Goal: Transaction & Acquisition: Purchase product/service

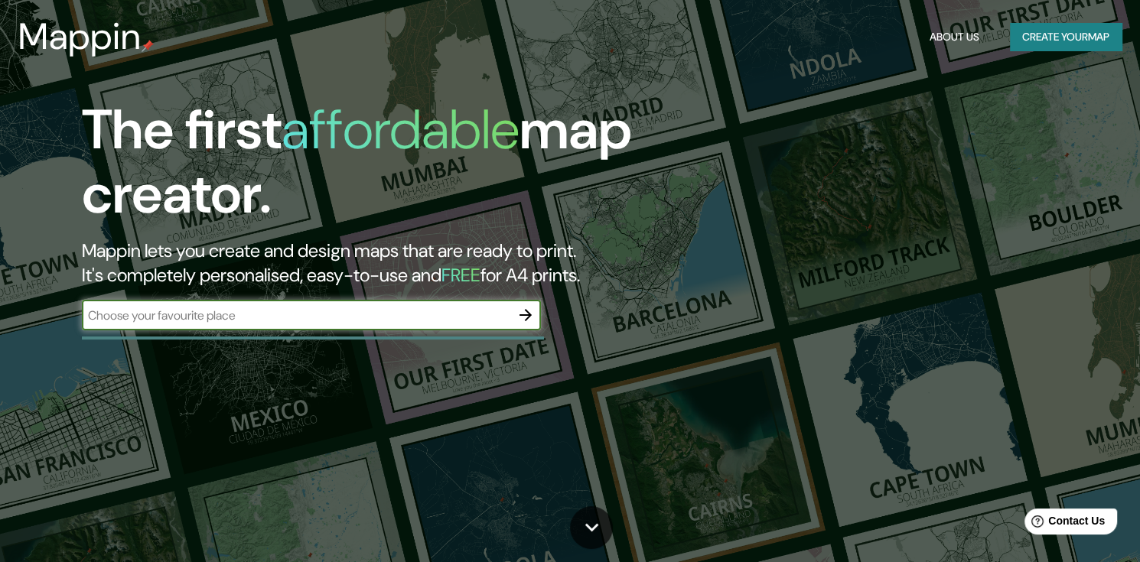
click at [524, 315] on icon "button" at bounding box center [526, 315] width 12 height 12
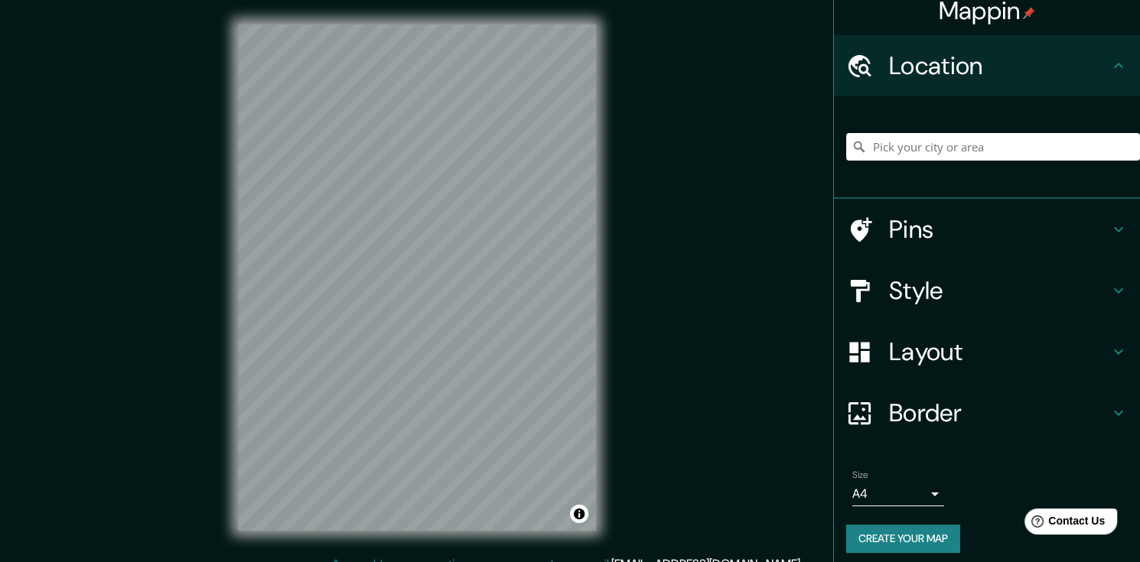
scroll to position [21, 0]
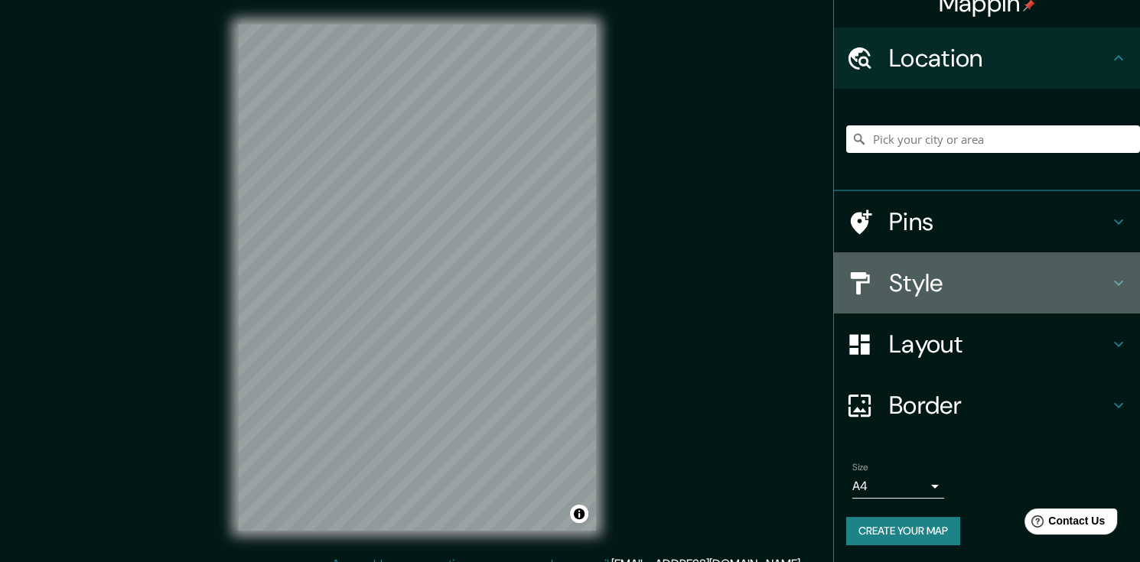
click at [924, 278] on h4 "Style" at bounding box center [999, 283] width 220 height 31
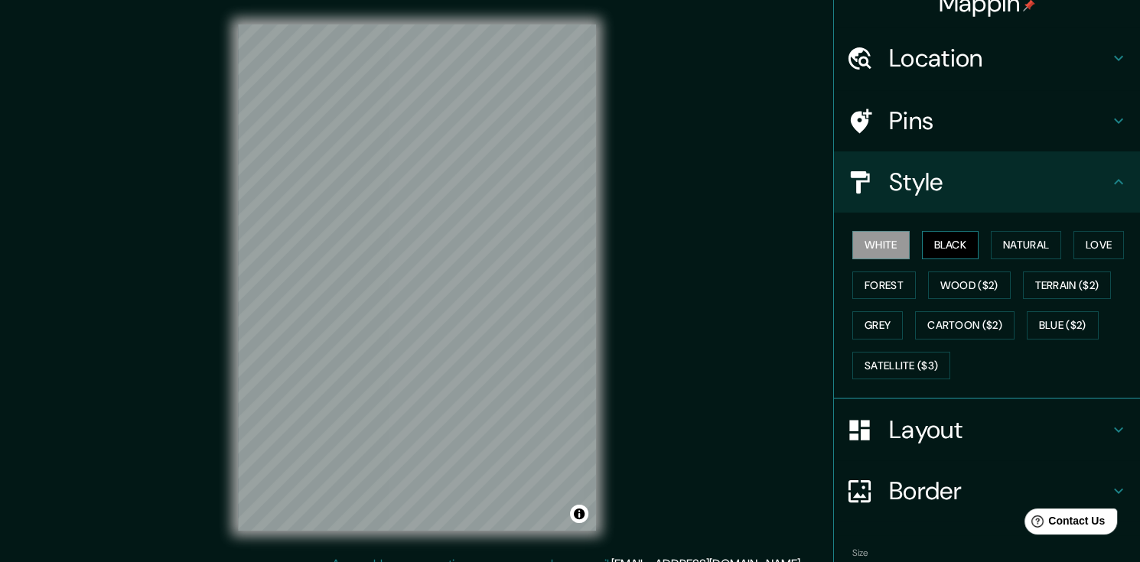
click at [941, 235] on button "Black" at bounding box center [950, 245] width 57 height 28
click at [1013, 246] on button "Natural" at bounding box center [1026, 245] width 70 height 28
click at [1082, 243] on button "Love" at bounding box center [1099, 245] width 51 height 28
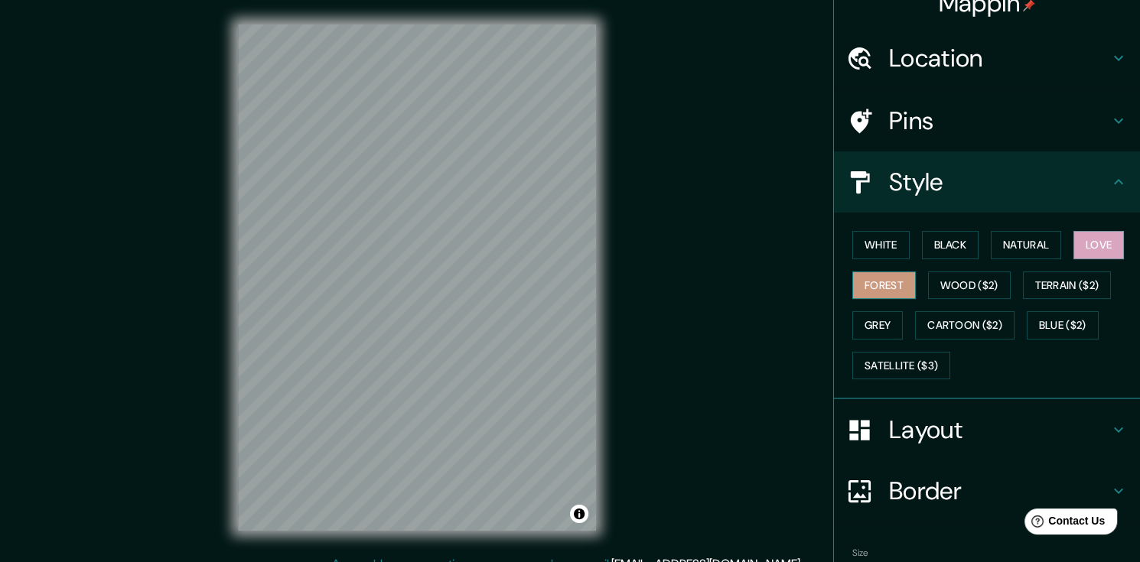
click at [872, 282] on button "Forest" at bounding box center [884, 286] width 64 height 28
click at [952, 286] on button "Wood ($2)" at bounding box center [969, 286] width 83 height 28
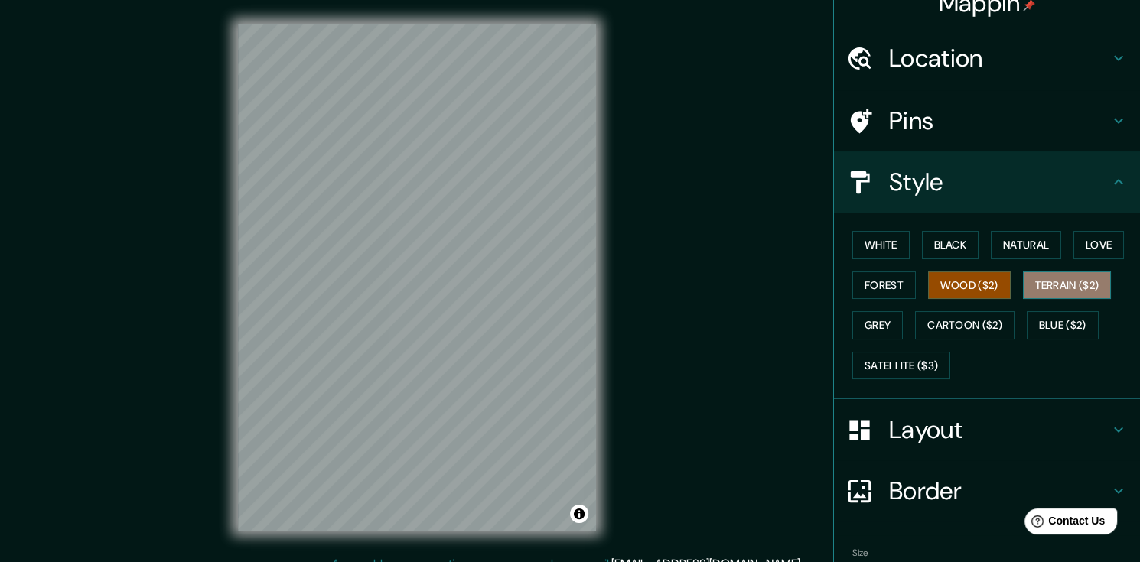
click at [1023, 280] on button "Terrain ($2)" at bounding box center [1067, 286] width 89 height 28
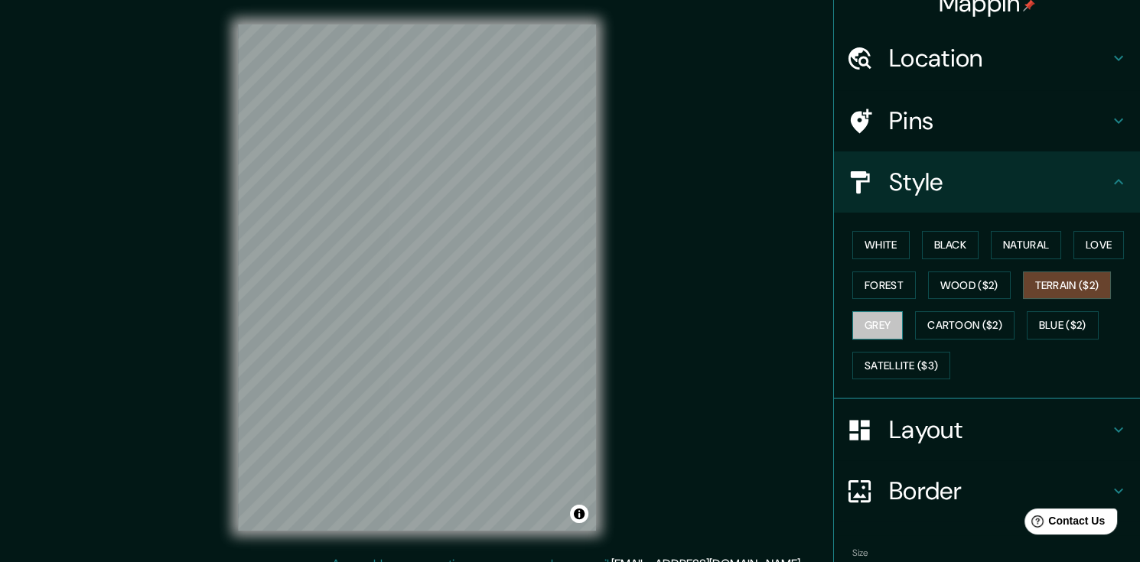
click at [852, 325] on button "Grey" at bounding box center [877, 325] width 51 height 28
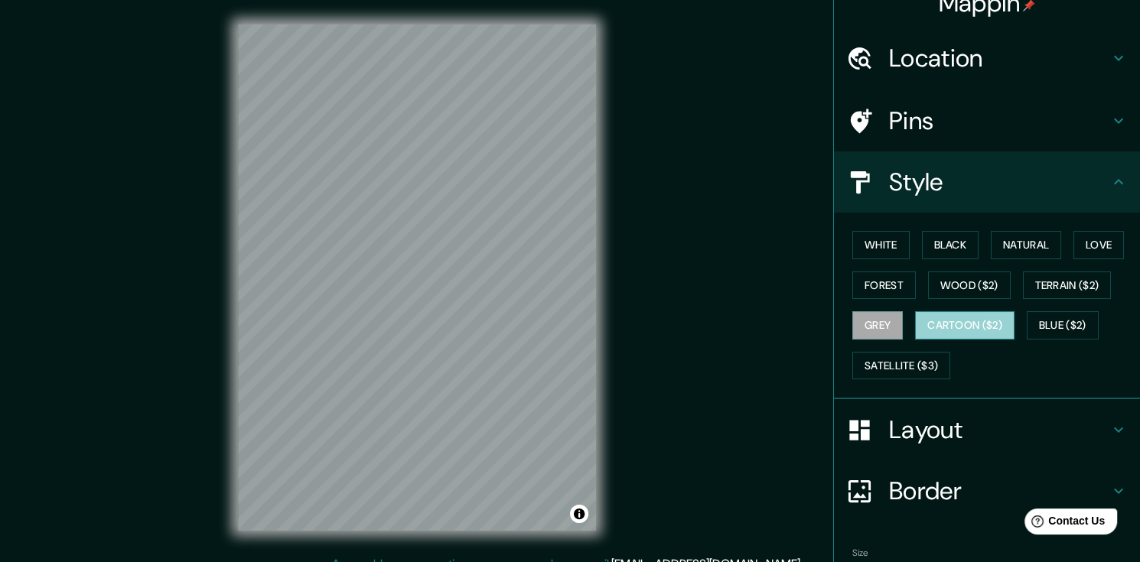
click at [980, 331] on button "Cartoon ($2)" at bounding box center [964, 325] width 99 height 28
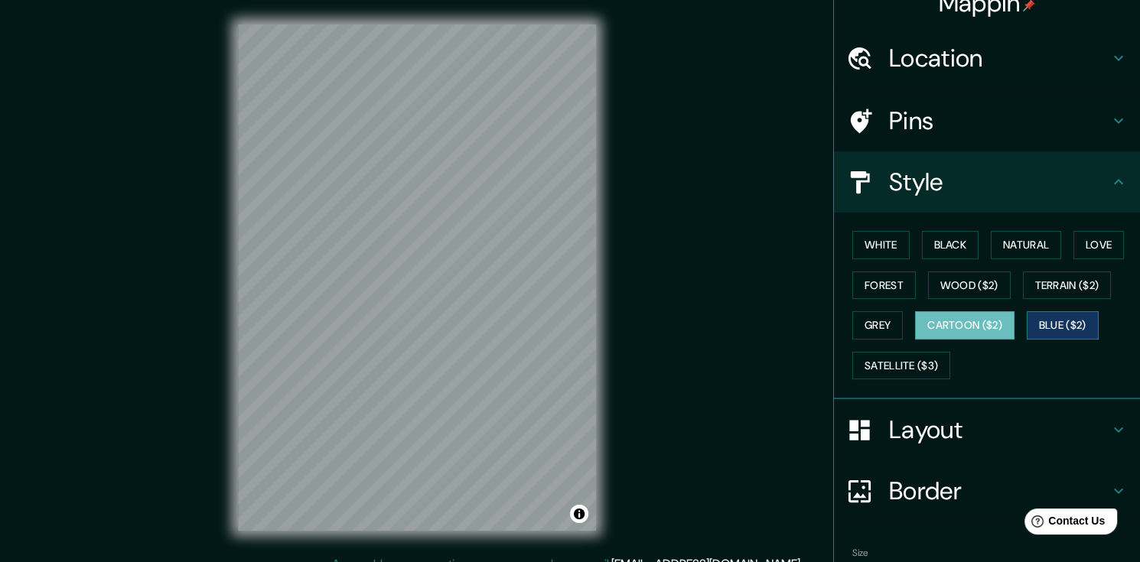
click at [1048, 323] on button "Blue ($2)" at bounding box center [1063, 325] width 72 height 28
click at [917, 360] on button "Satellite ($3)" at bounding box center [901, 366] width 98 height 28
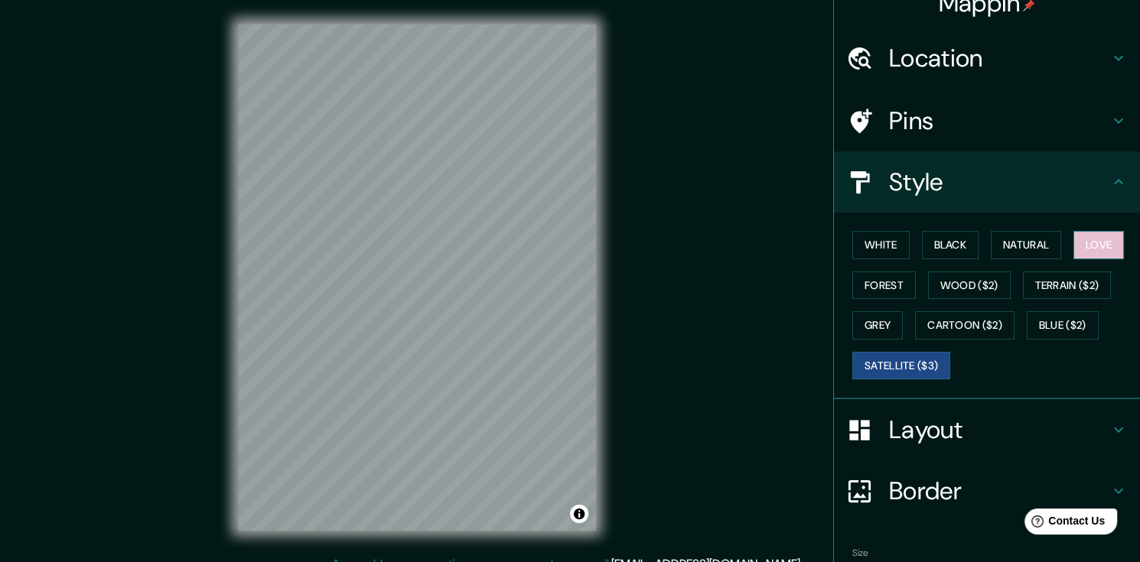
click at [1087, 247] on button "Love" at bounding box center [1099, 245] width 51 height 28
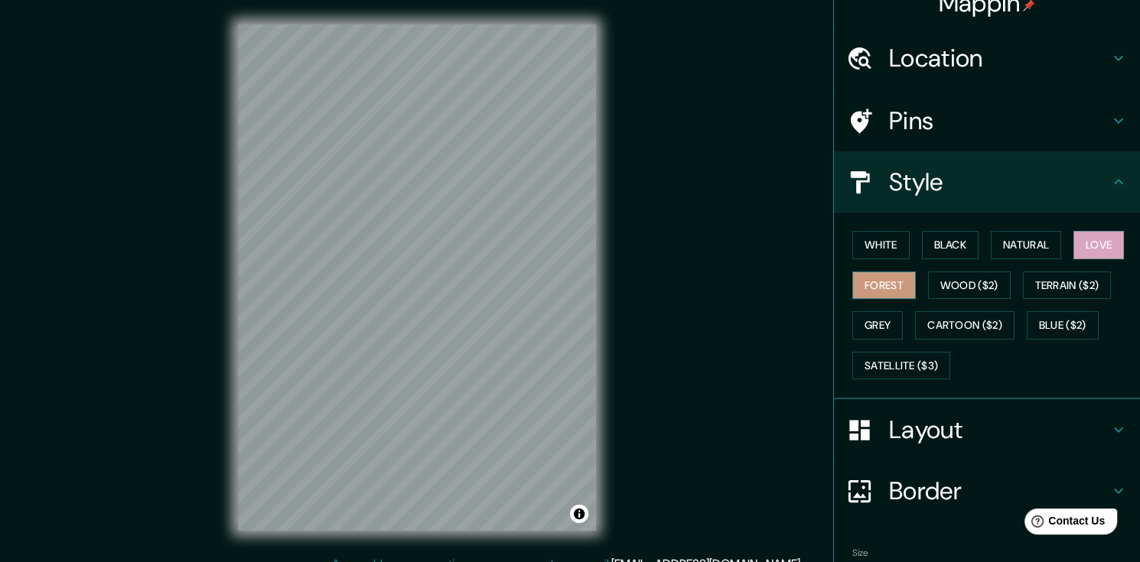
click at [865, 282] on button "Forest" at bounding box center [884, 286] width 64 height 28
click at [1083, 244] on button "Love" at bounding box center [1099, 245] width 51 height 28
click at [1020, 244] on button "Natural" at bounding box center [1026, 245] width 70 height 28
click at [1090, 249] on button "Love" at bounding box center [1099, 245] width 51 height 28
click at [991, 423] on h4 "Layout" at bounding box center [999, 430] width 220 height 31
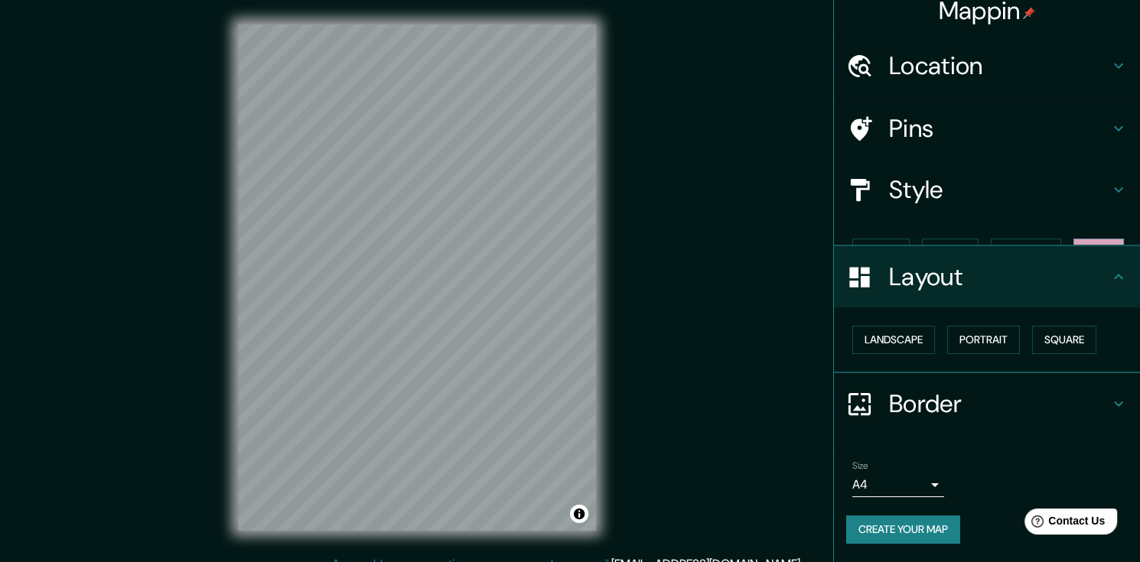
scroll to position [0, 0]
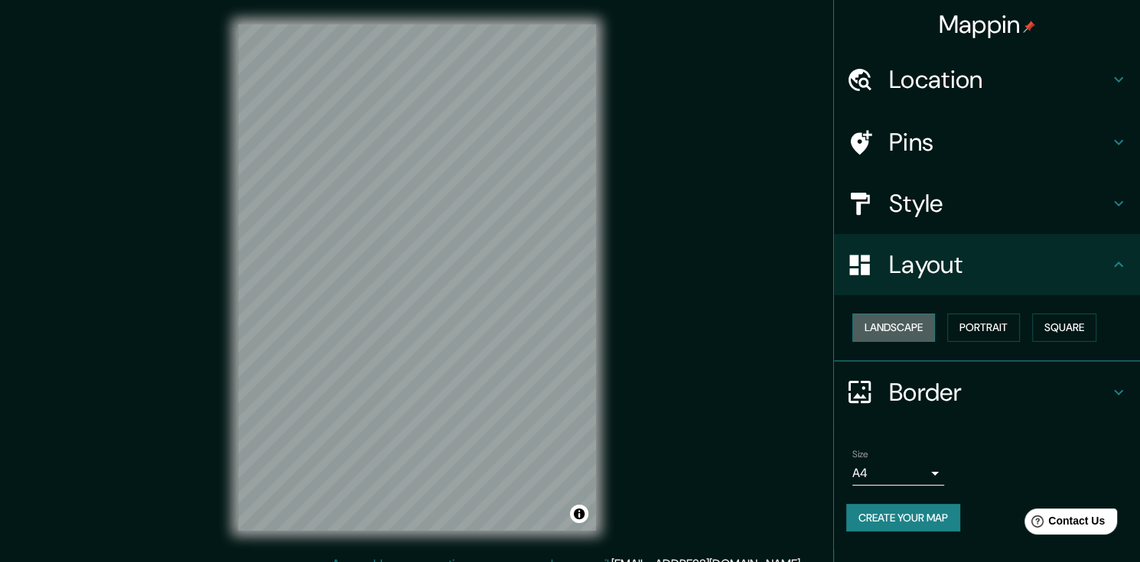
click at [906, 326] on button "Landscape" at bounding box center [893, 328] width 83 height 28
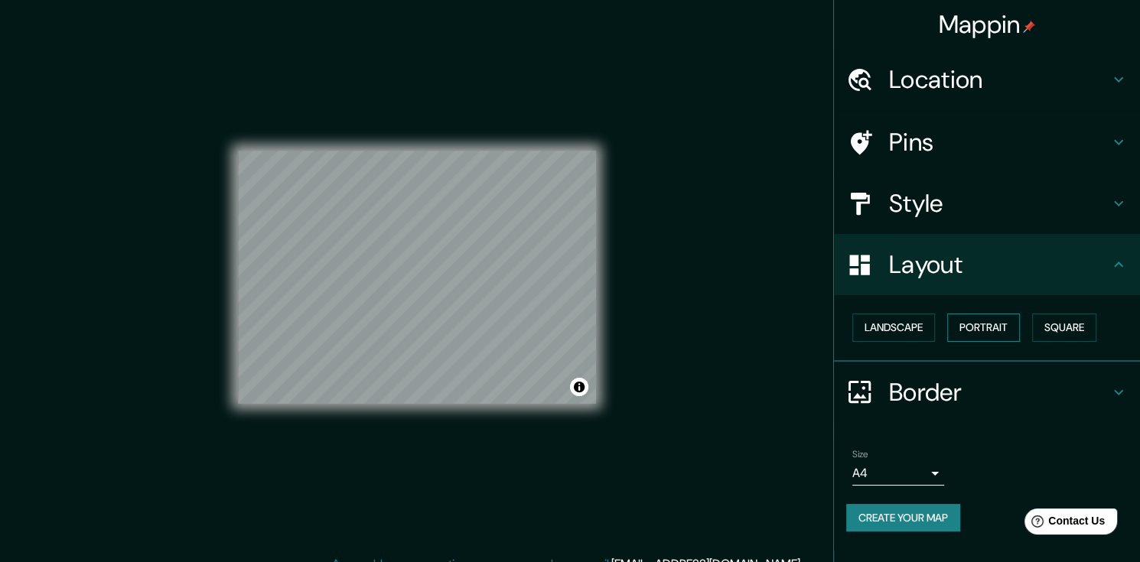
click at [977, 328] on button "Portrait" at bounding box center [983, 328] width 73 height 28
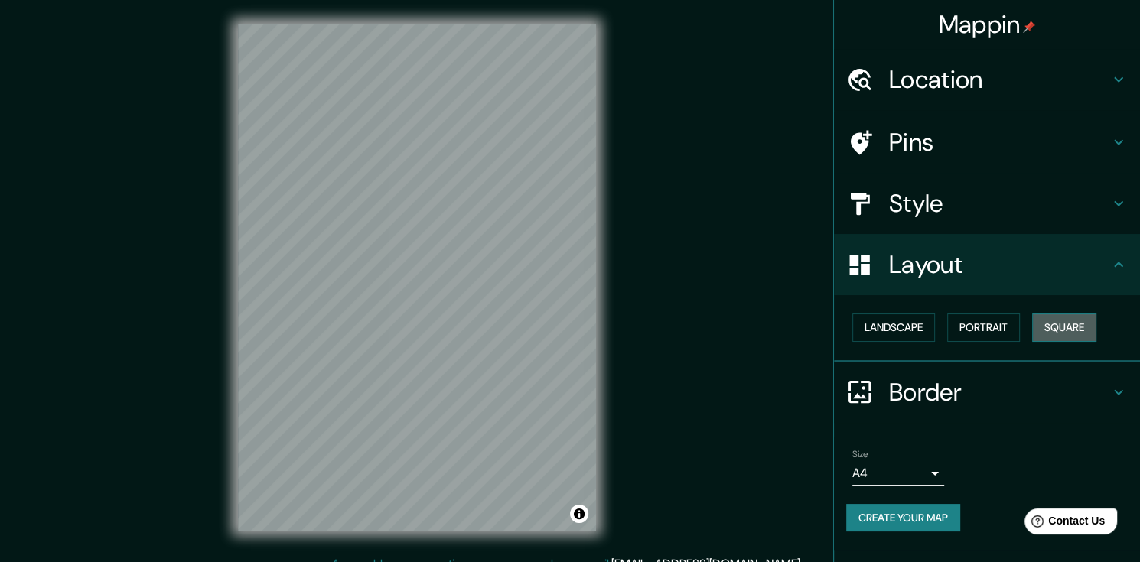
click at [1082, 326] on button "Square" at bounding box center [1064, 328] width 64 height 28
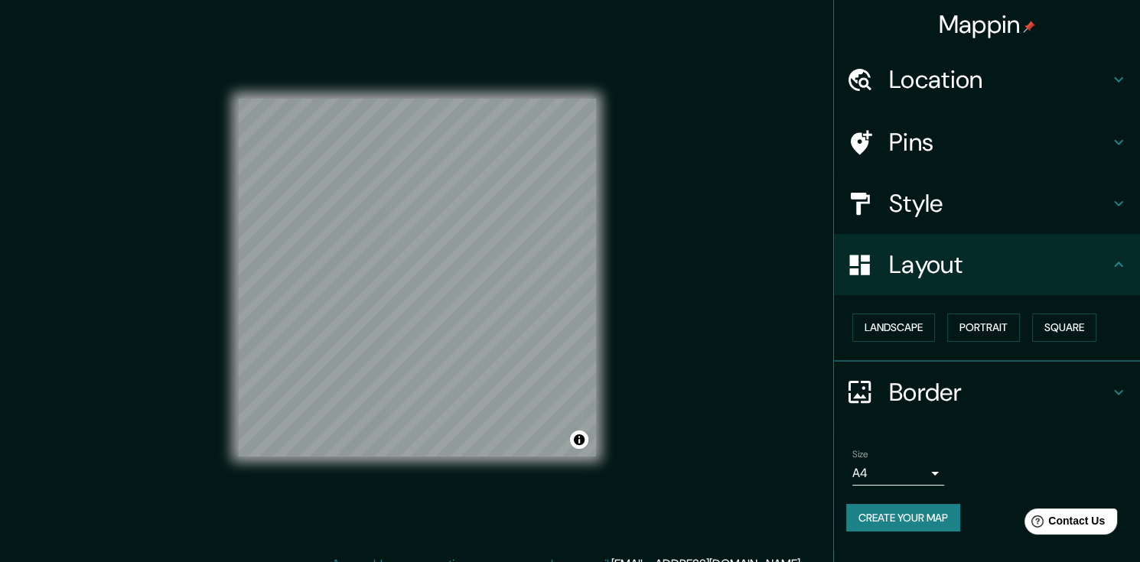
scroll to position [17, 0]
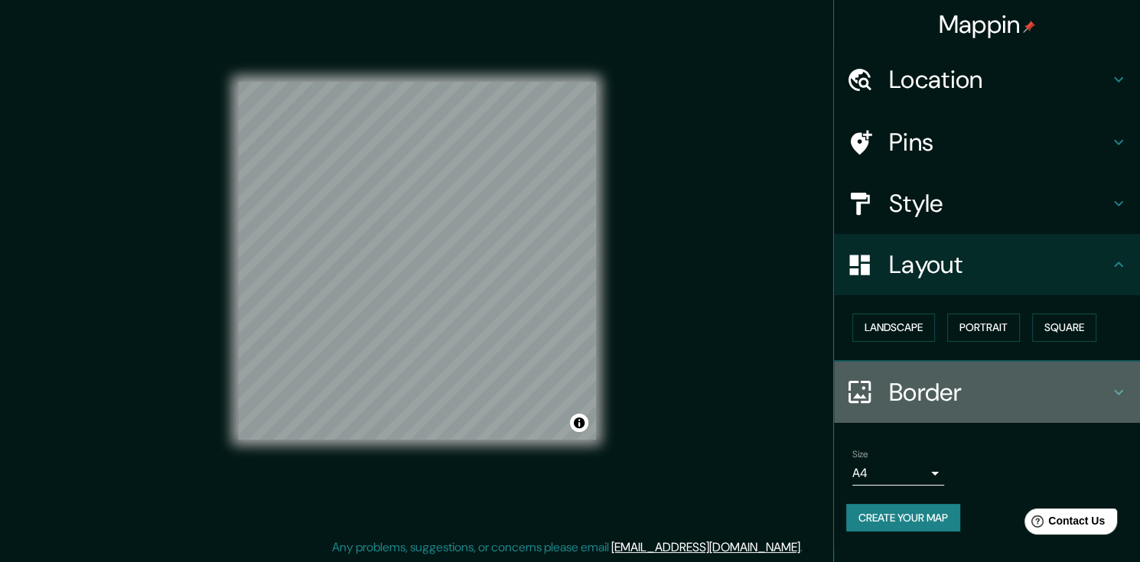
click at [958, 397] on h4 "Border" at bounding box center [999, 392] width 220 height 31
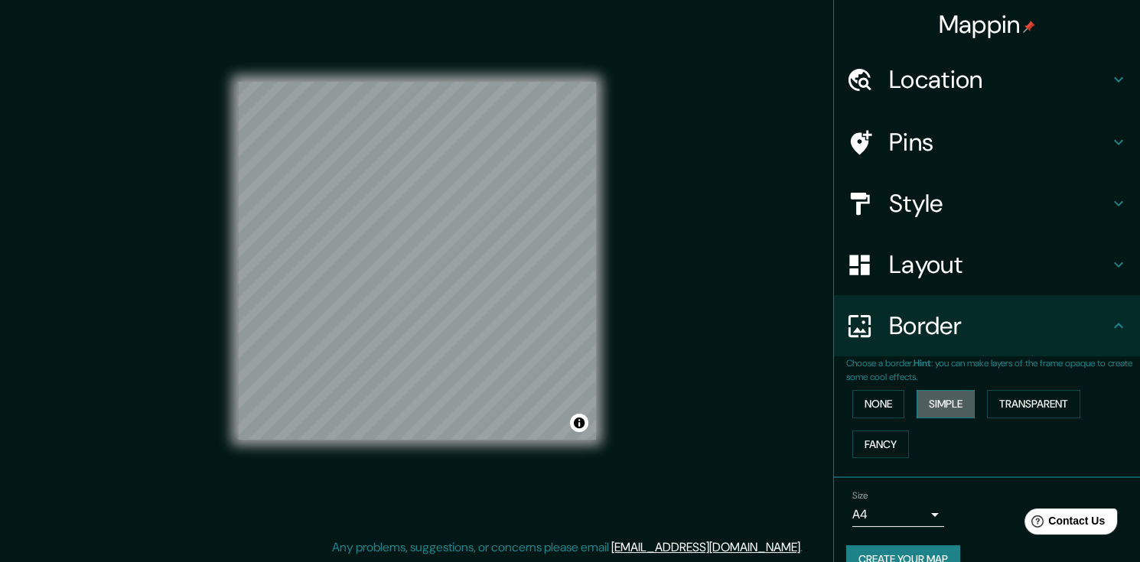
click at [948, 404] on button "Simple" at bounding box center [946, 404] width 58 height 28
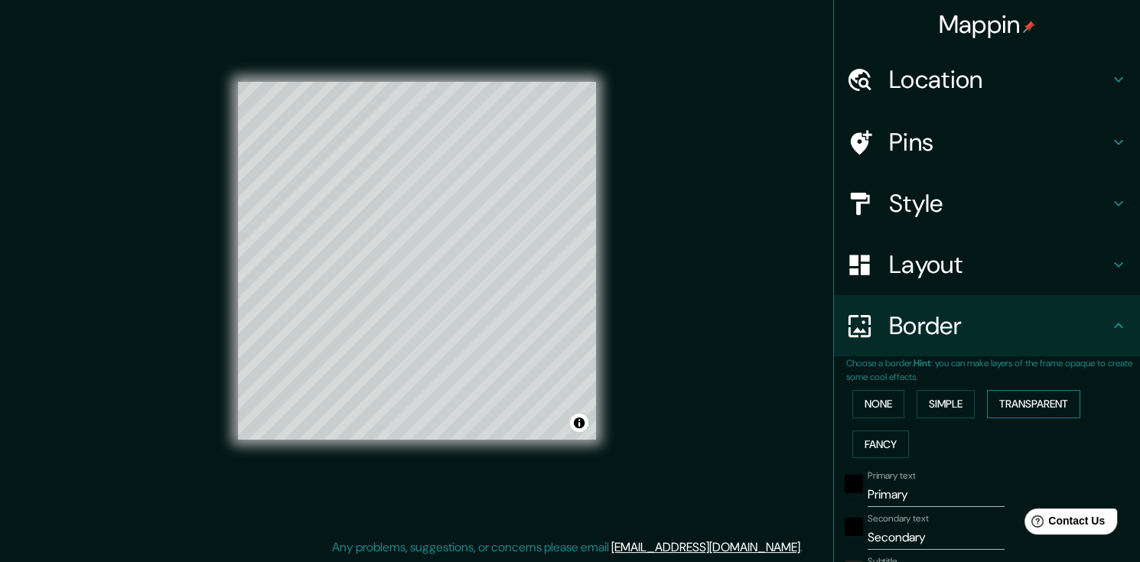
click at [1002, 399] on button "Transparent" at bounding box center [1033, 404] width 93 height 28
click at [852, 451] on button "Fancy" at bounding box center [880, 445] width 57 height 28
click at [866, 406] on button "None" at bounding box center [878, 404] width 52 height 28
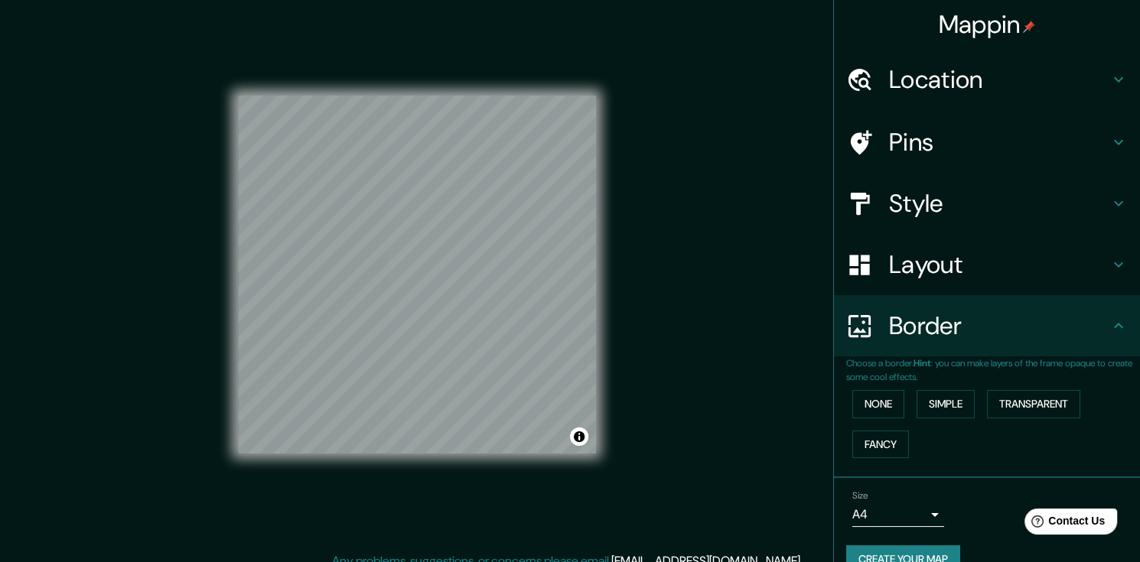
scroll to position [0, 0]
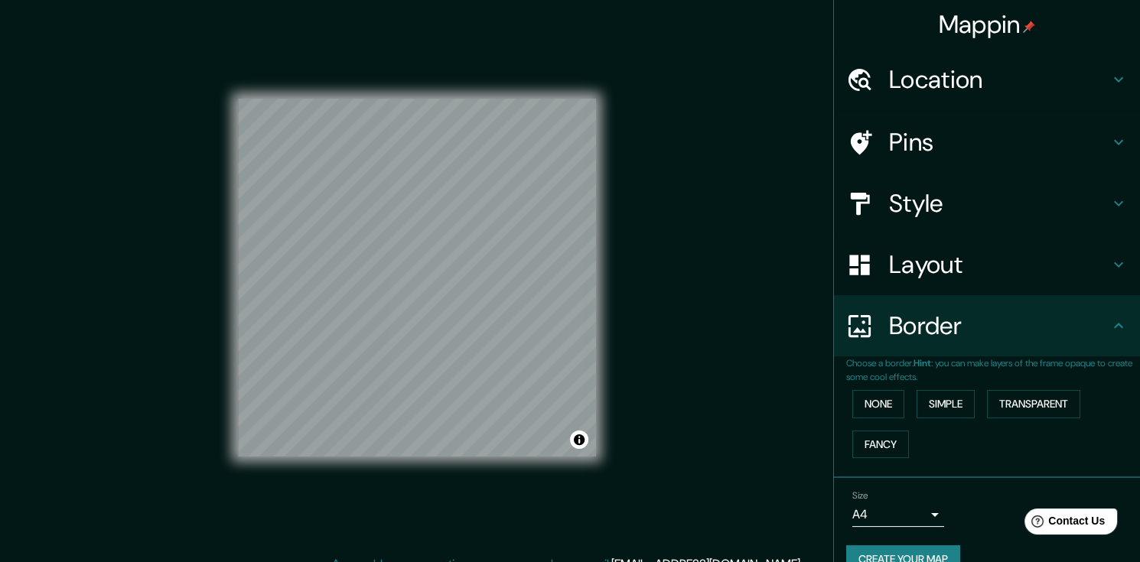
click at [898, 179] on div "Style" at bounding box center [987, 203] width 306 height 61
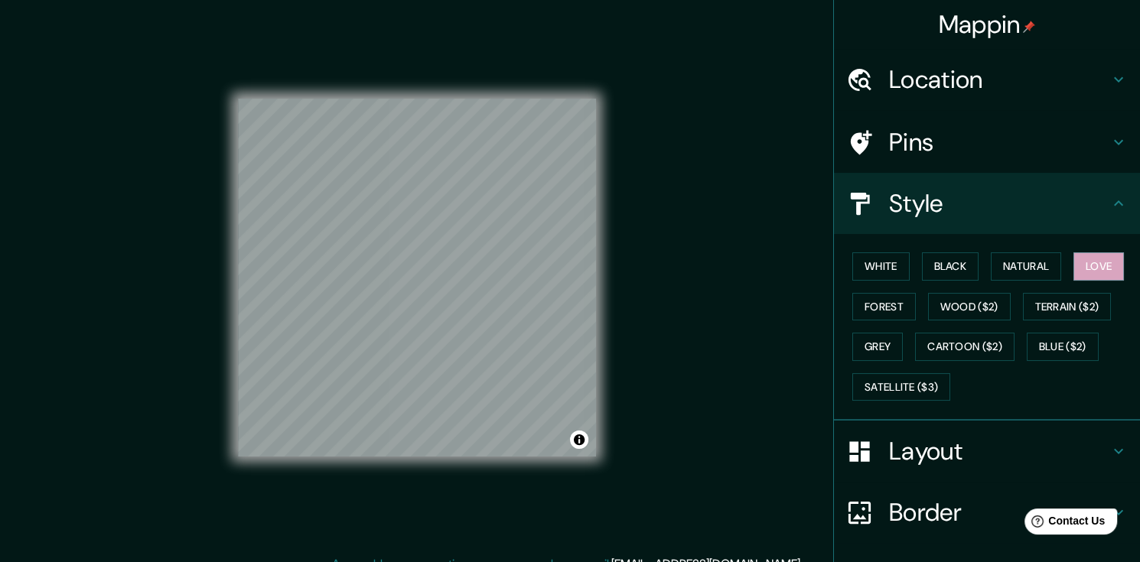
click at [898, 151] on h4 "Pins" at bounding box center [999, 142] width 220 height 31
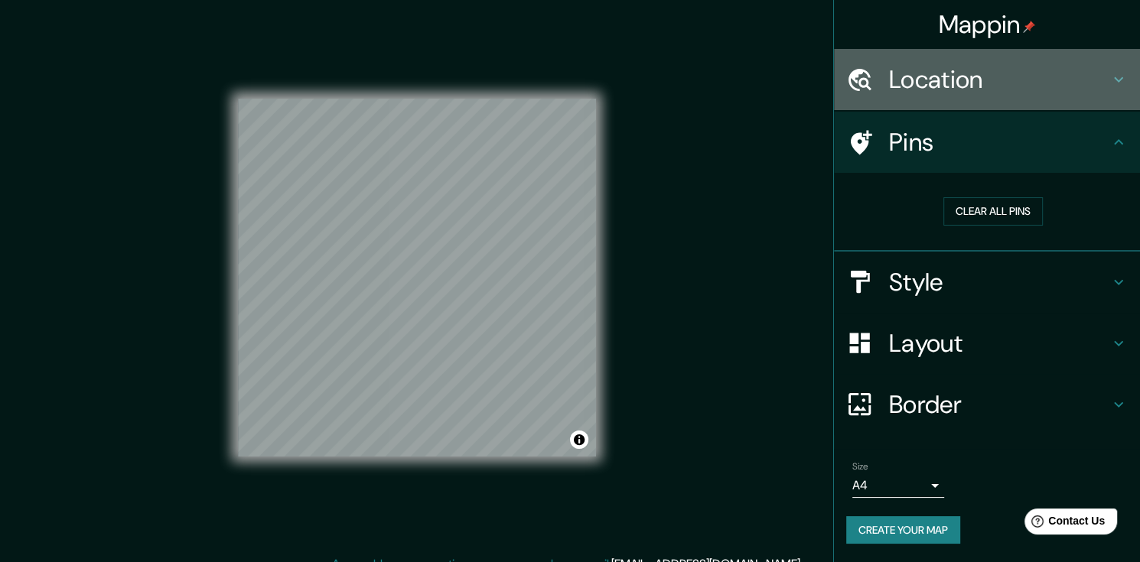
click at [940, 86] on h4 "Location" at bounding box center [999, 79] width 220 height 31
